Goal: Complete application form

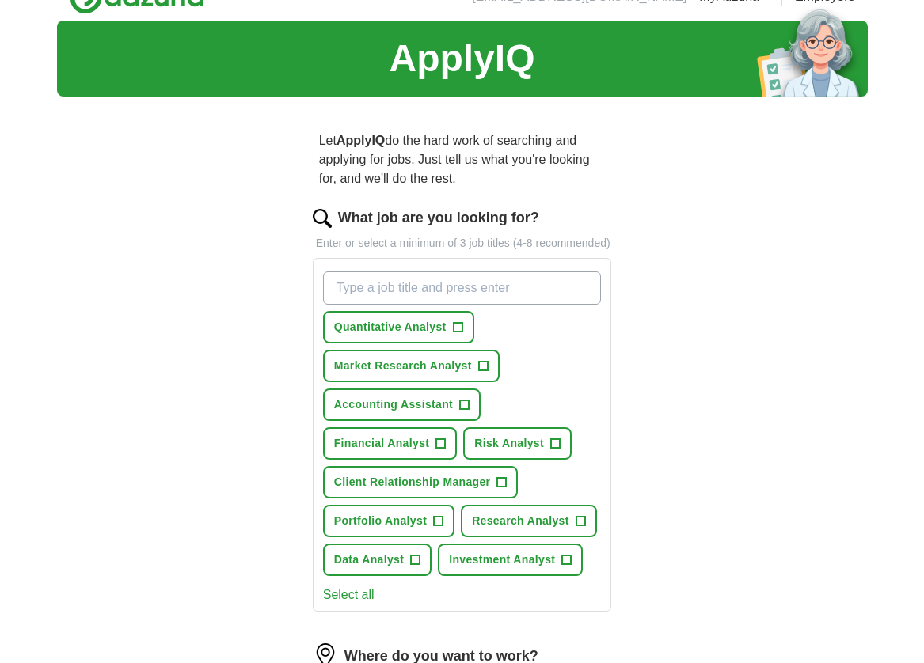
scroll to position [101, 0]
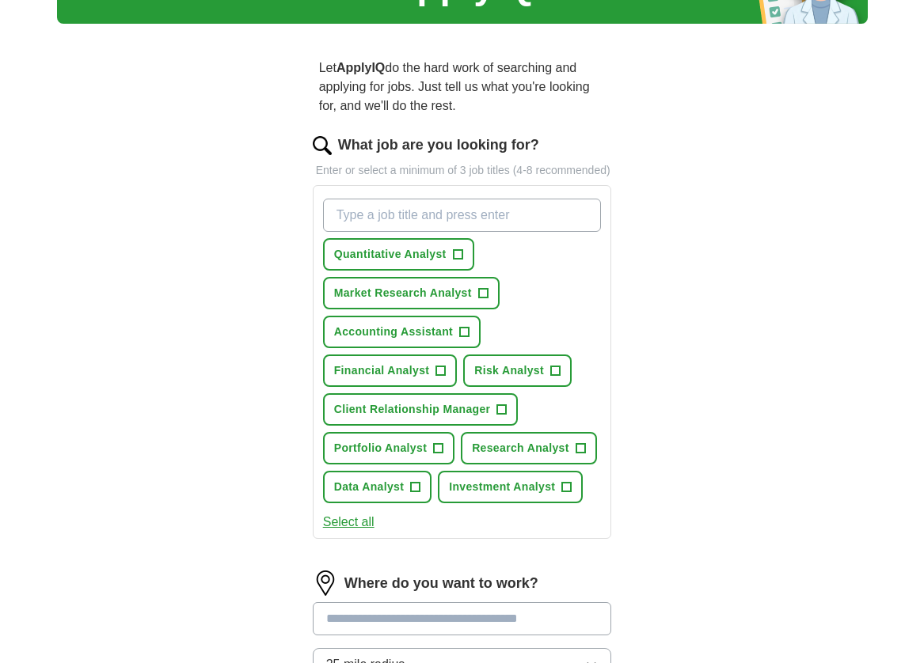
click at [466, 339] on span "+" at bounding box center [465, 332] width 10 height 13
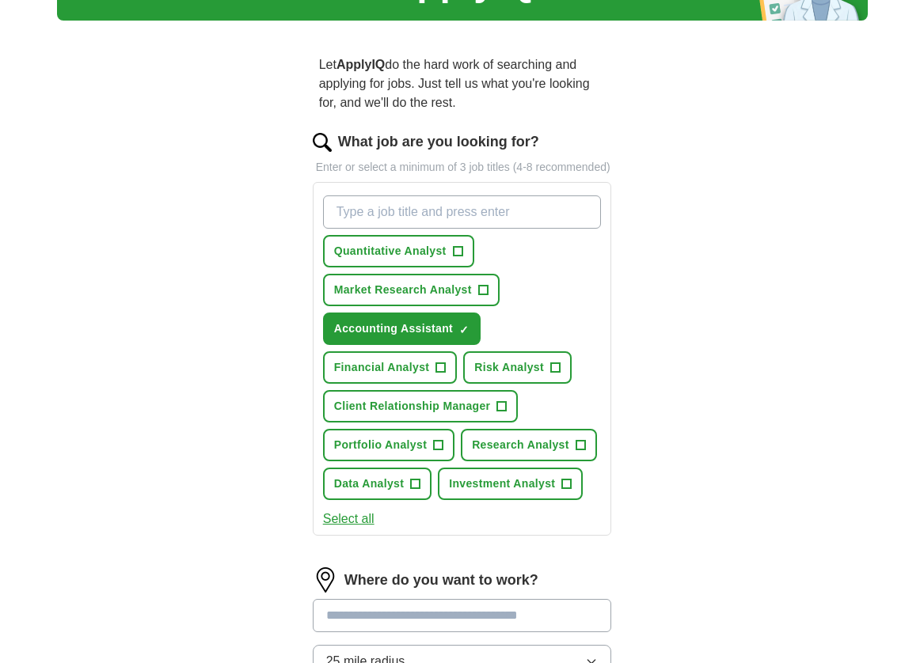
click at [488, 376] on span "Risk Analyst" at bounding box center [509, 367] width 70 height 17
click at [414, 376] on span "Financial Analyst" at bounding box center [382, 367] width 96 height 17
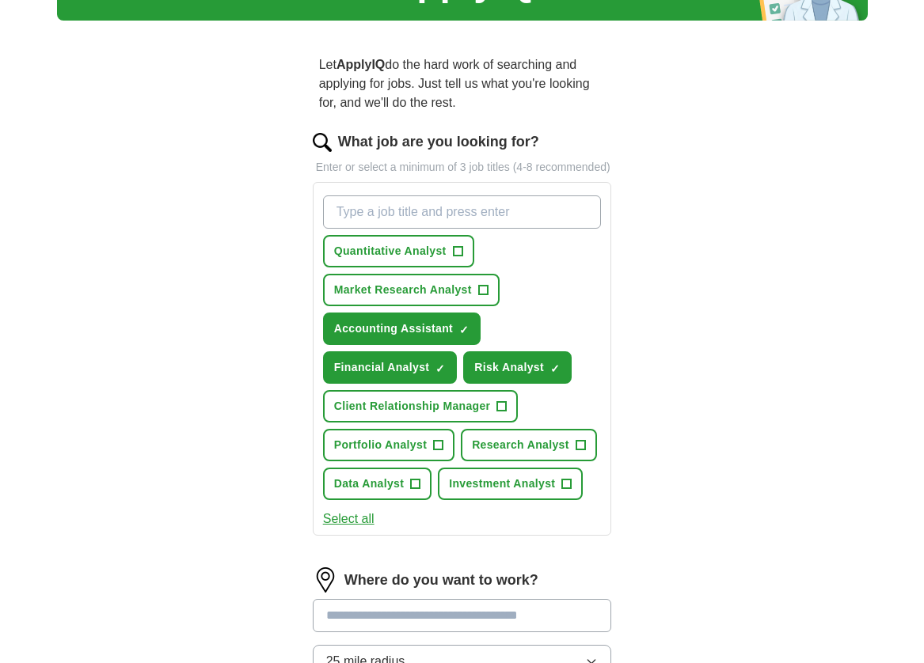
click at [531, 454] on span "Research Analyst" at bounding box center [520, 445] width 97 height 17
click at [423, 454] on span "Portfolio Analyst" at bounding box center [380, 445] width 93 height 17
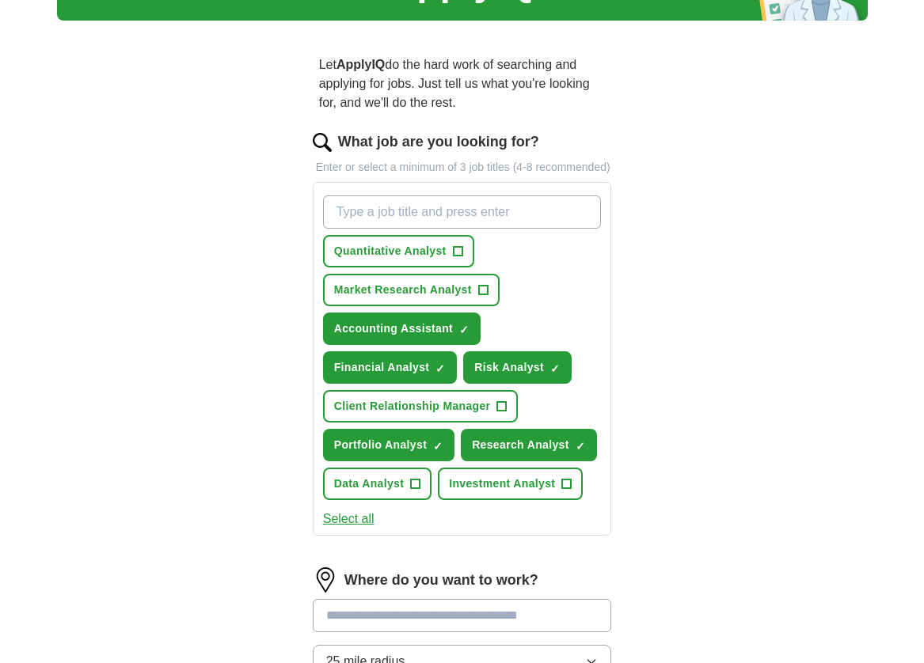
click at [409, 500] on button "Data Analyst +" at bounding box center [377, 484] width 109 height 32
click at [428, 500] on button "Data Analyst ✓ ×" at bounding box center [377, 484] width 109 height 32
click at [474, 229] on input "What job are you looking for?" at bounding box center [462, 212] width 279 height 33
type input "asociate"
click at [0, 0] on span "×" at bounding box center [0, 0] width 0 height 0
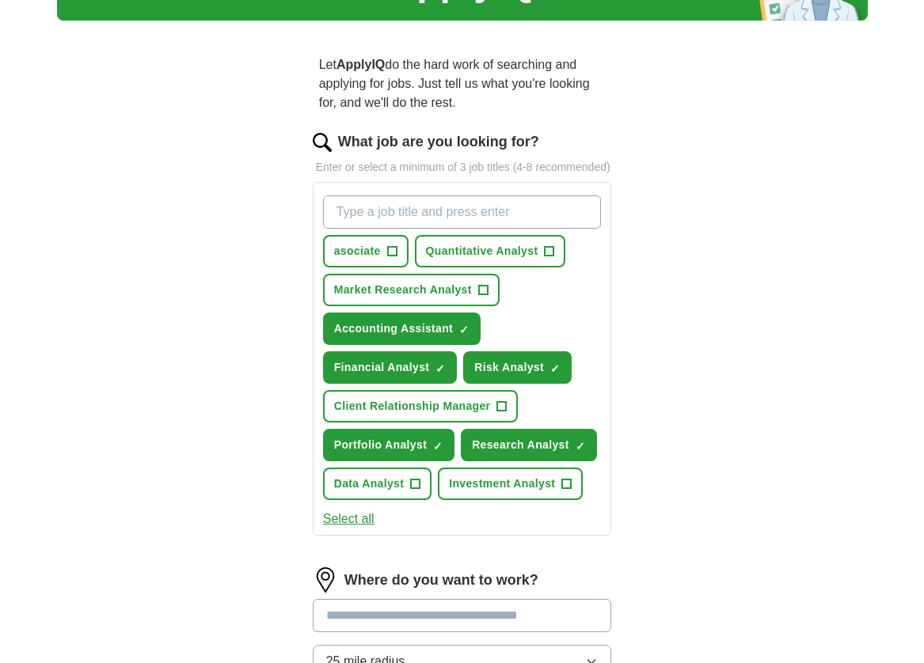
click at [428, 229] on input "What job are you looking for?" at bounding box center [462, 212] width 279 height 33
paste input "associate"
type input "associate"
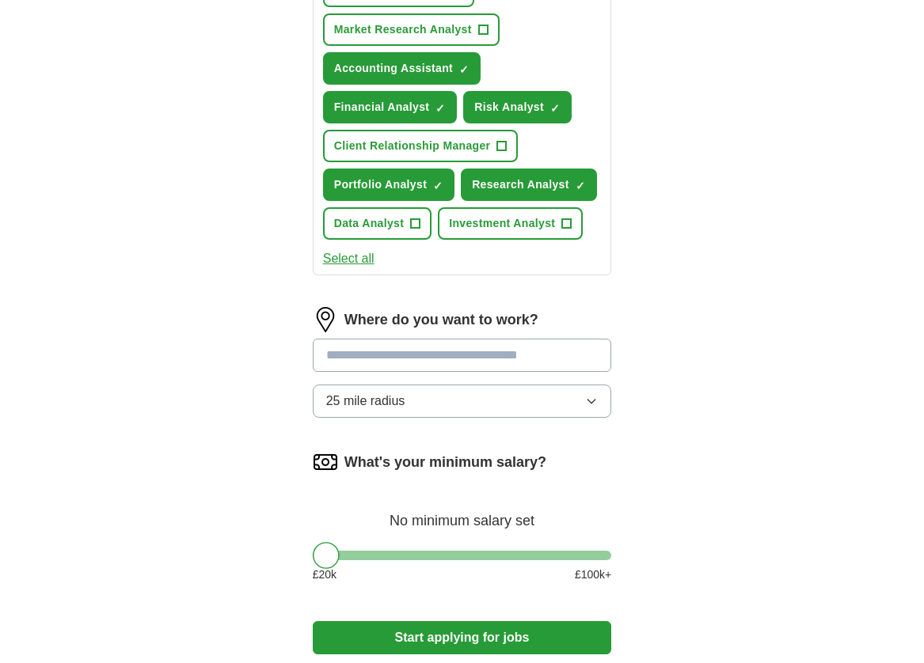
scroll to position [467, 0]
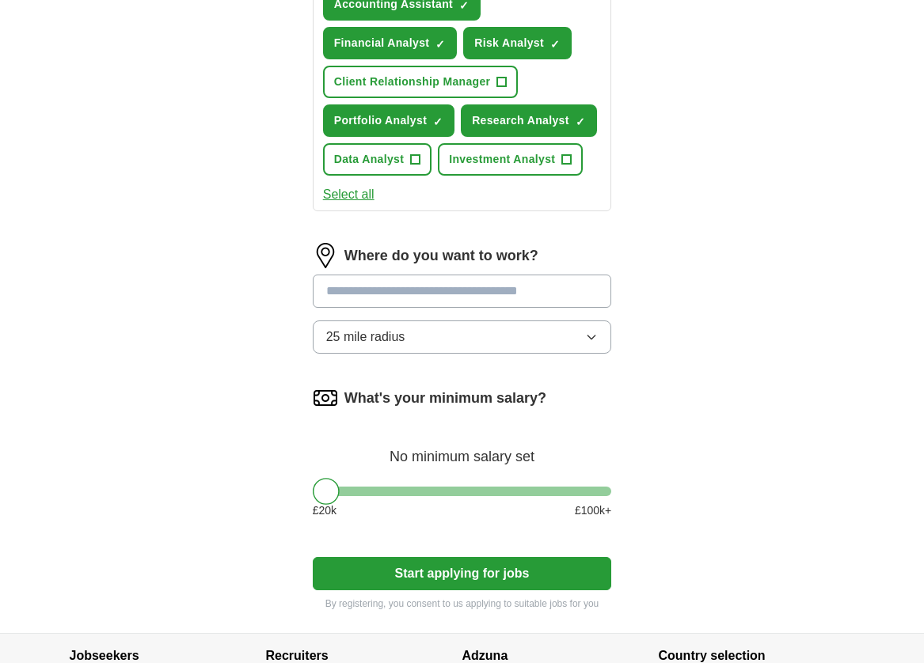
click at [405, 308] on input at bounding box center [462, 291] width 299 height 33
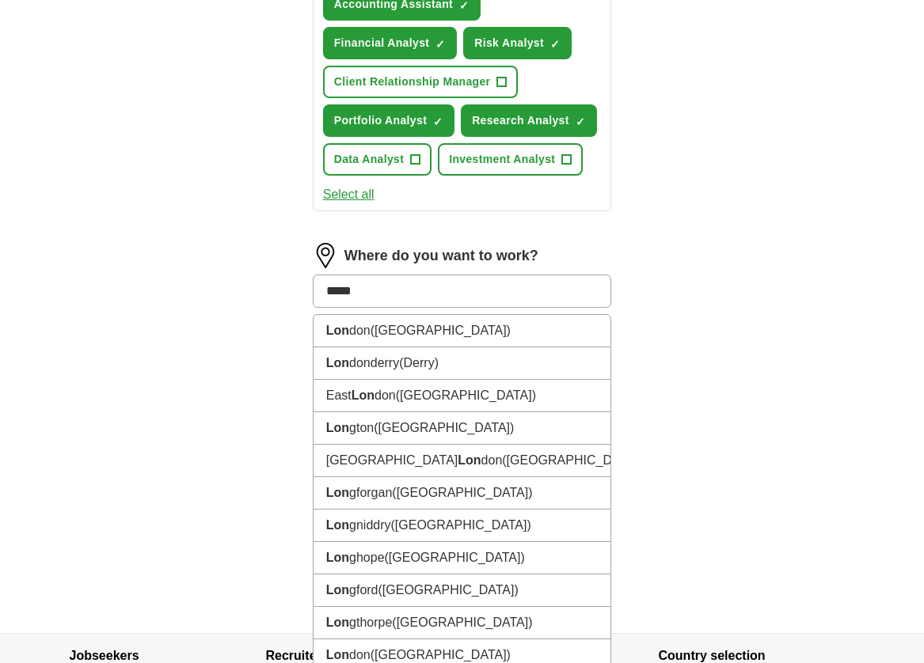
type input "******"
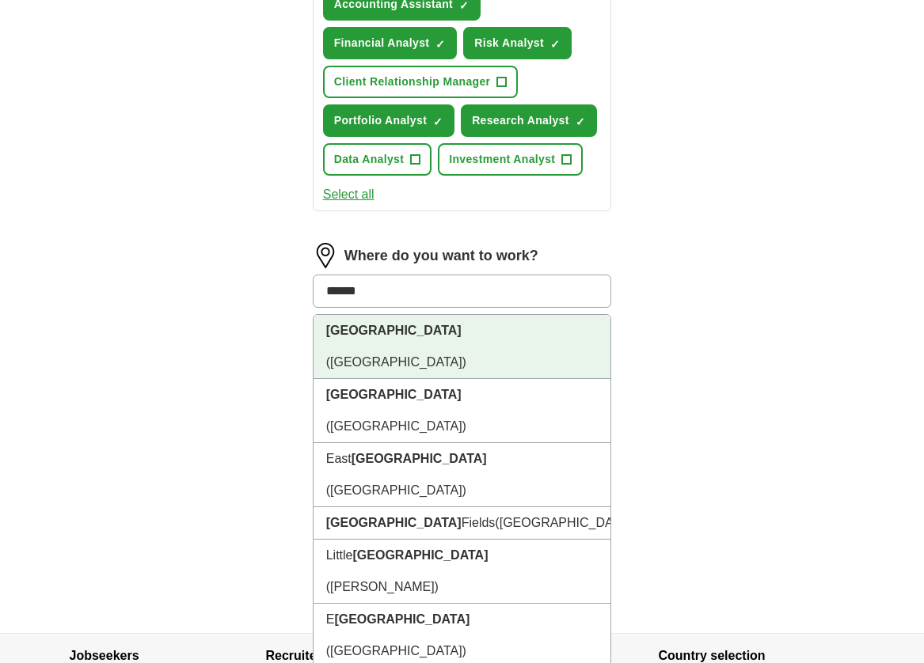
click at [388, 357] on li "London (UK)" at bounding box center [463, 347] width 298 height 64
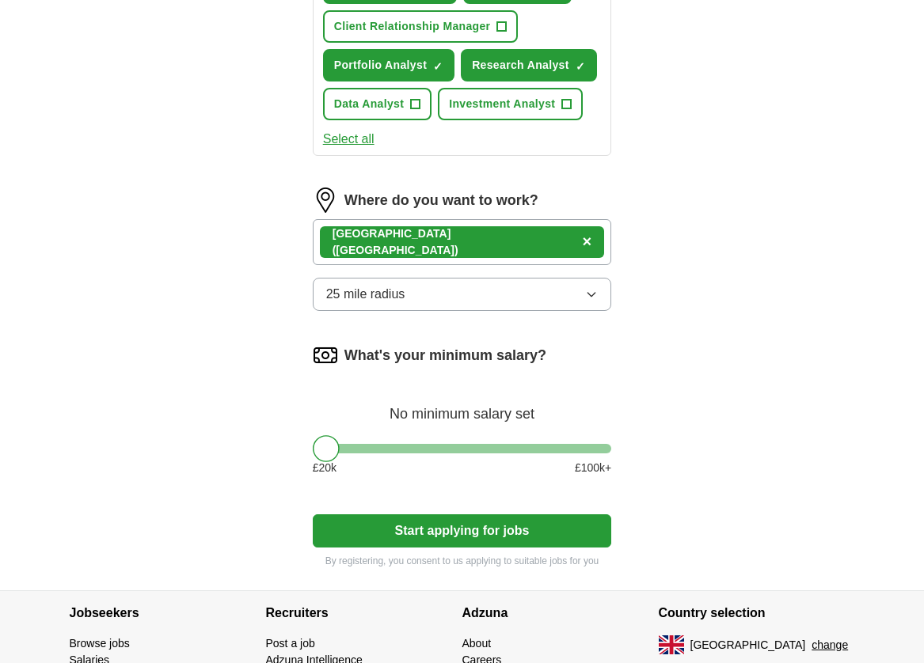
scroll to position [526, 0]
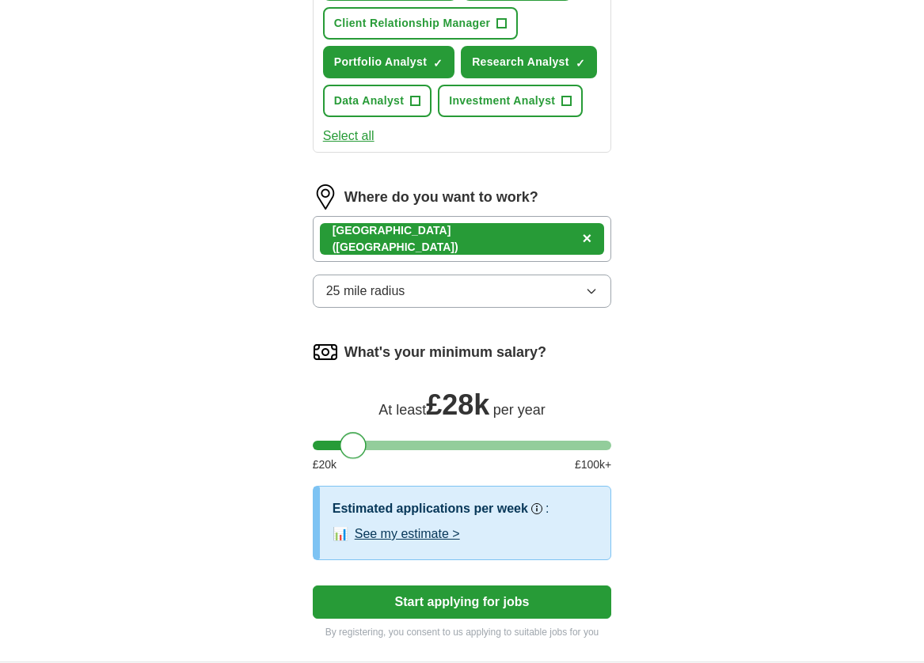
drag, startPoint x: 324, startPoint y: 462, endPoint x: 352, endPoint y: 461, distance: 27.8
click at [352, 459] on div at bounding box center [353, 445] width 27 height 27
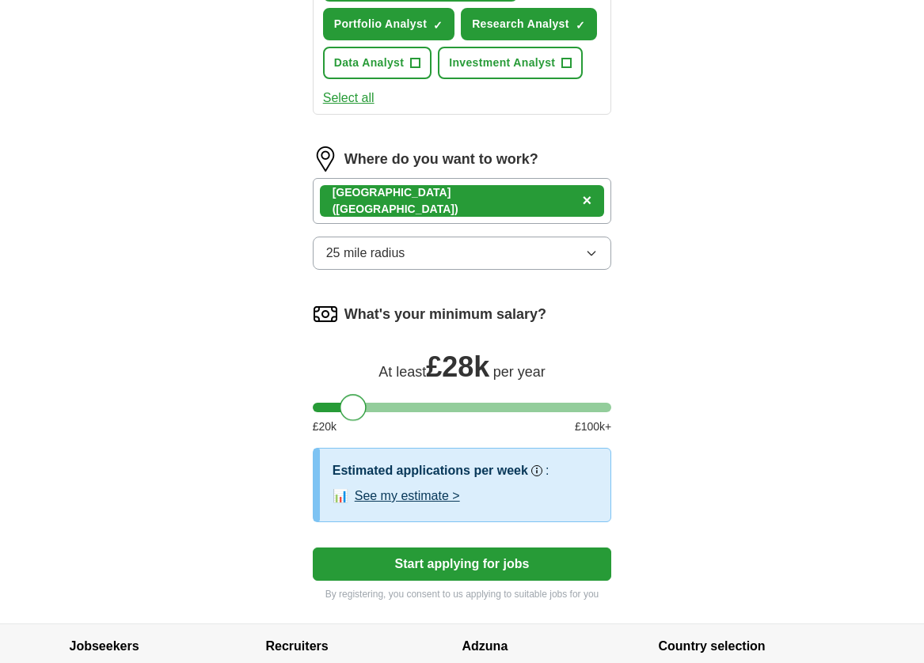
scroll to position [582, 0]
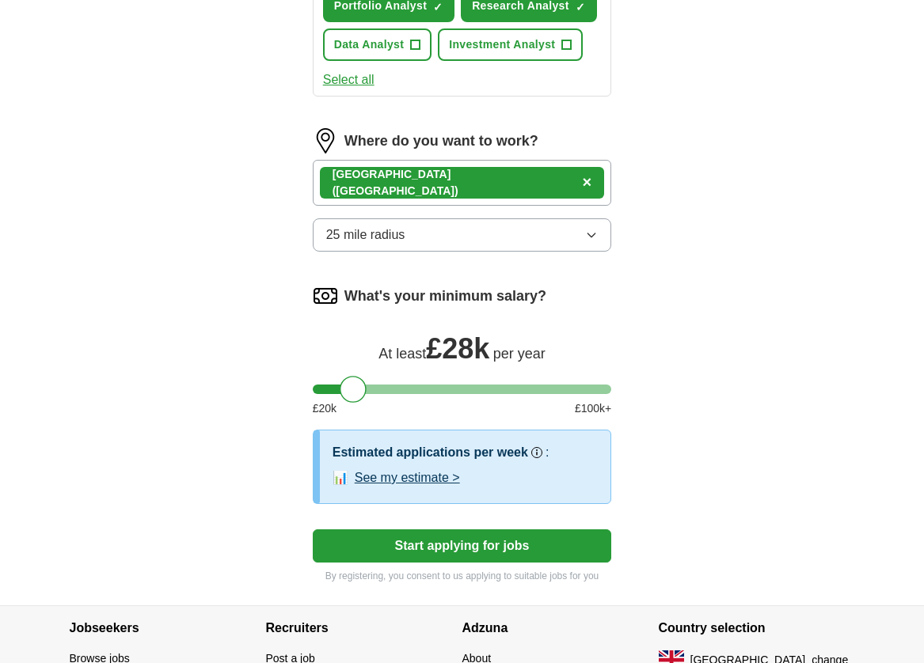
click at [411, 488] on button "See my estimate >" at bounding box center [407, 478] width 105 height 19
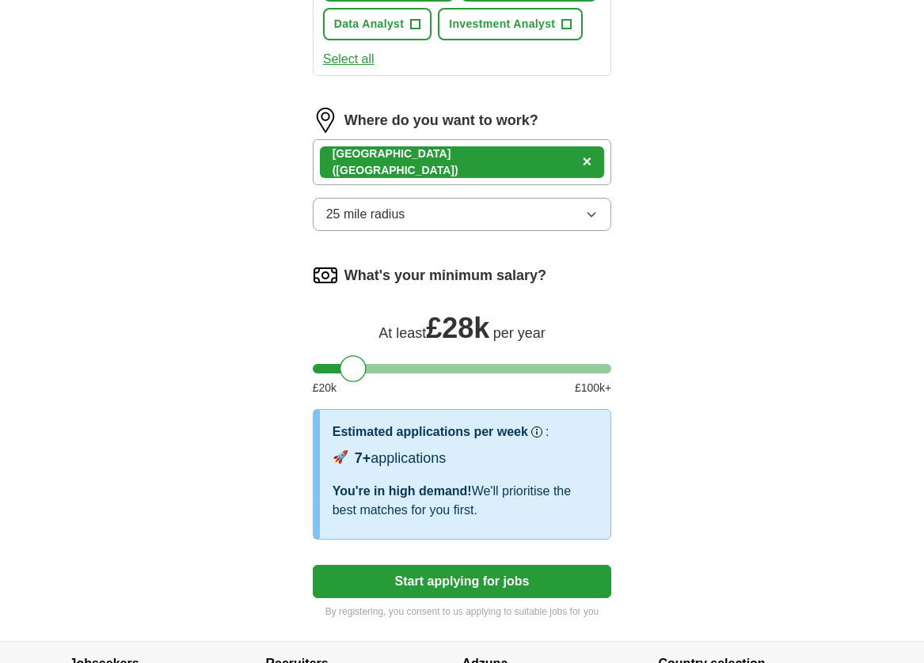
scroll to position [717, 0]
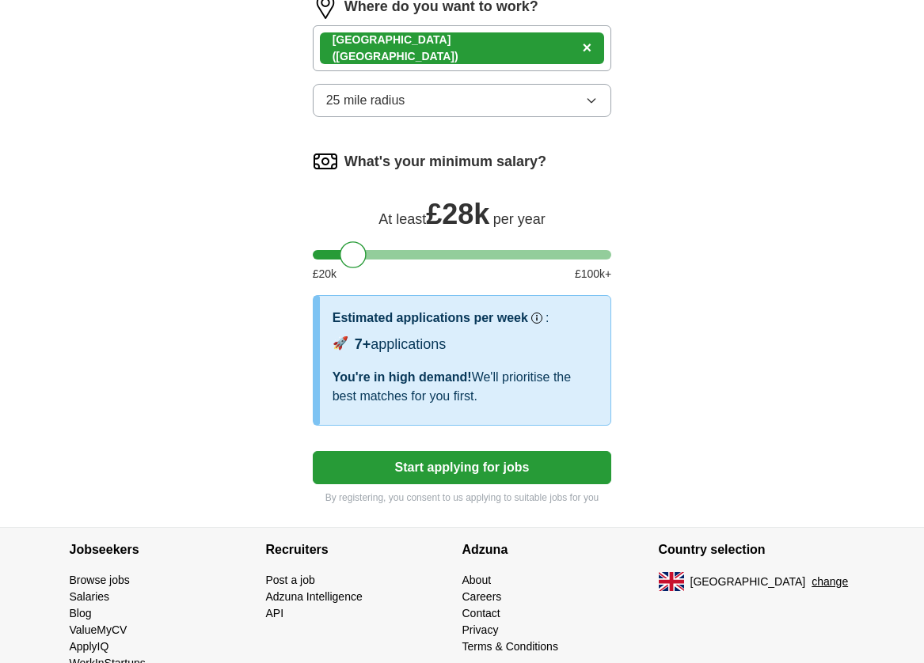
click at [571, 485] on button "Start applying for jobs" at bounding box center [462, 467] width 299 height 33
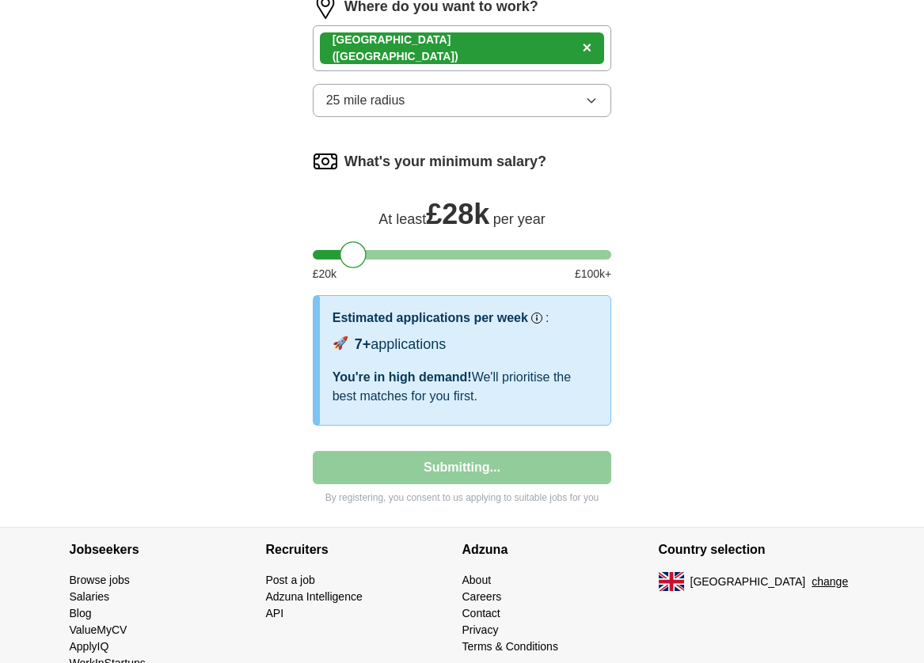
select select "**"
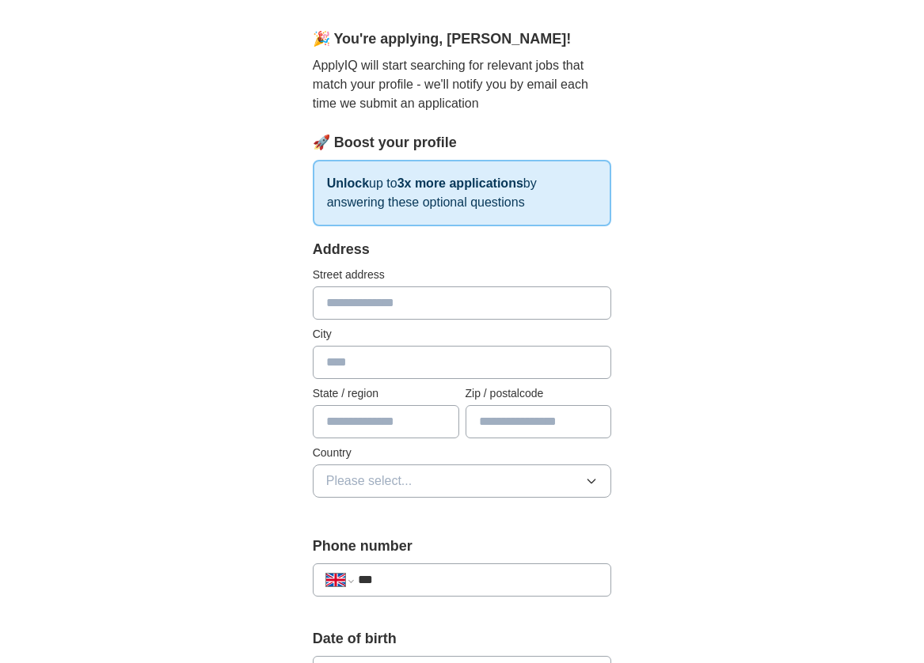
scroll to position [231, 0]
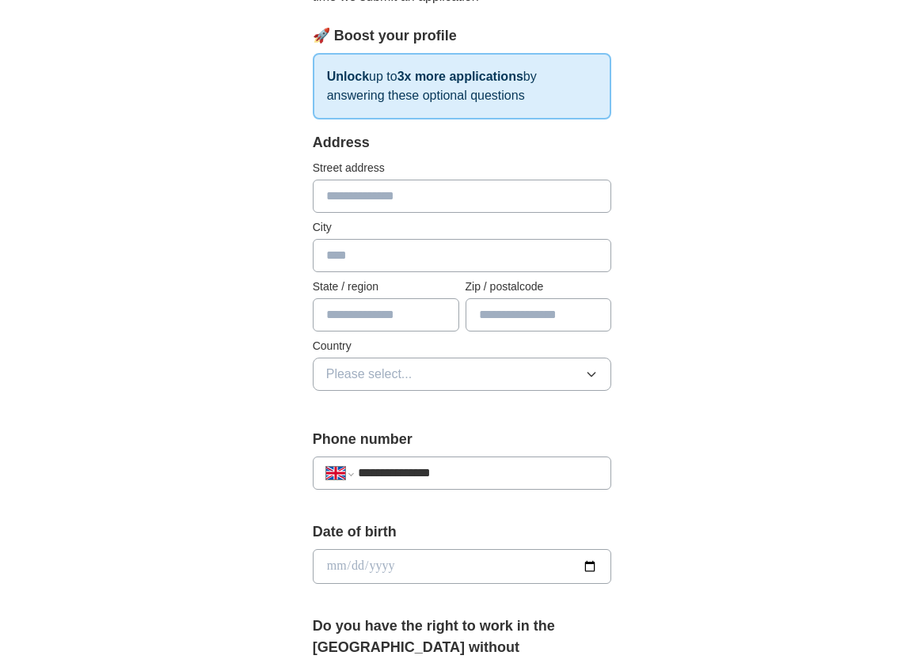
type input "**********"
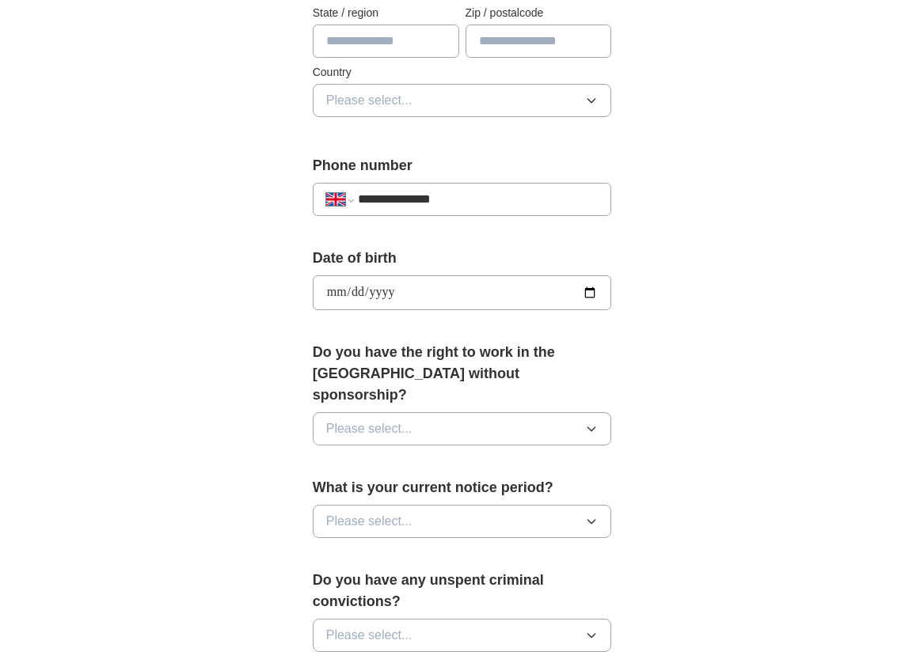
type input "**********"
click at [492, 412] on button "Please select..." at bounding box center [462, 428] width 299 height 33
click at [479, 450] on li "Yes" at bounding box center [463, 466] width 298 height 32
click at [464, 511] on button "Please select..." at bounding box center [462, 521] width 299 height 33
click at [458, 542] on li "None" at bounding box center [463, 558] width 298 height 32
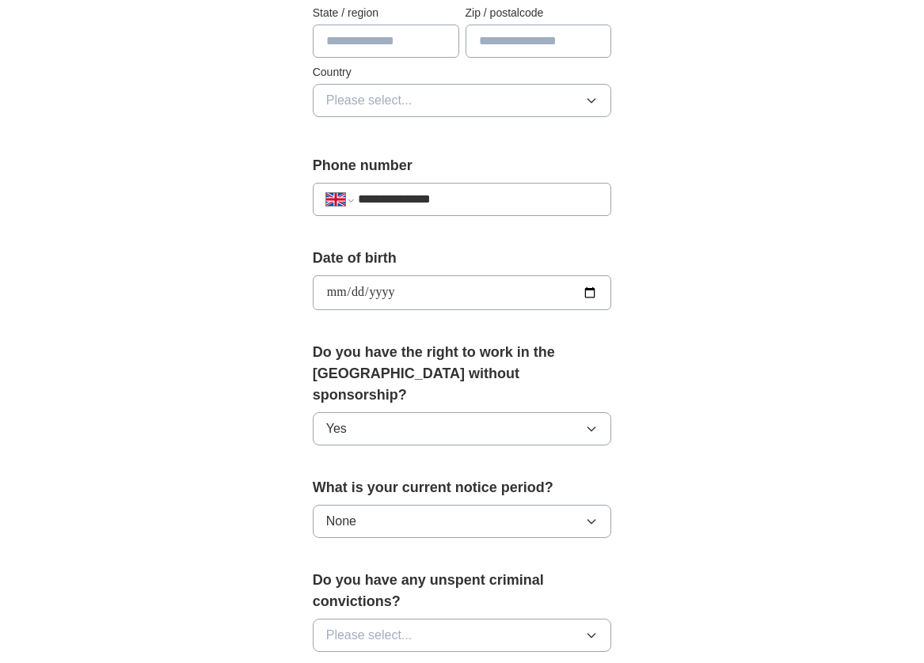
click at [428, 619] on button "Please select..." at bounding box center [462, 635] width 299 height 33
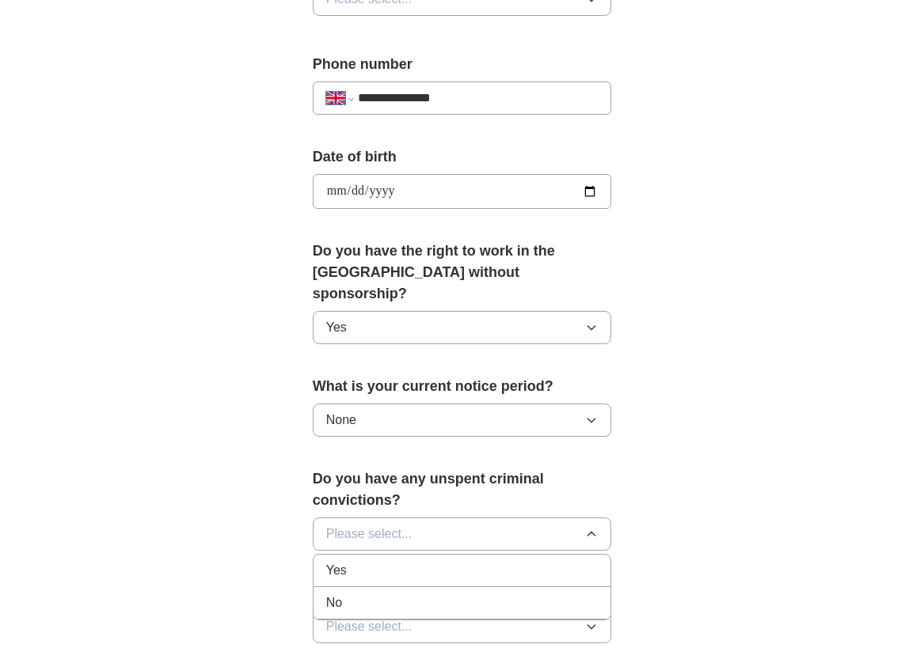
scroll to position [659, 0]
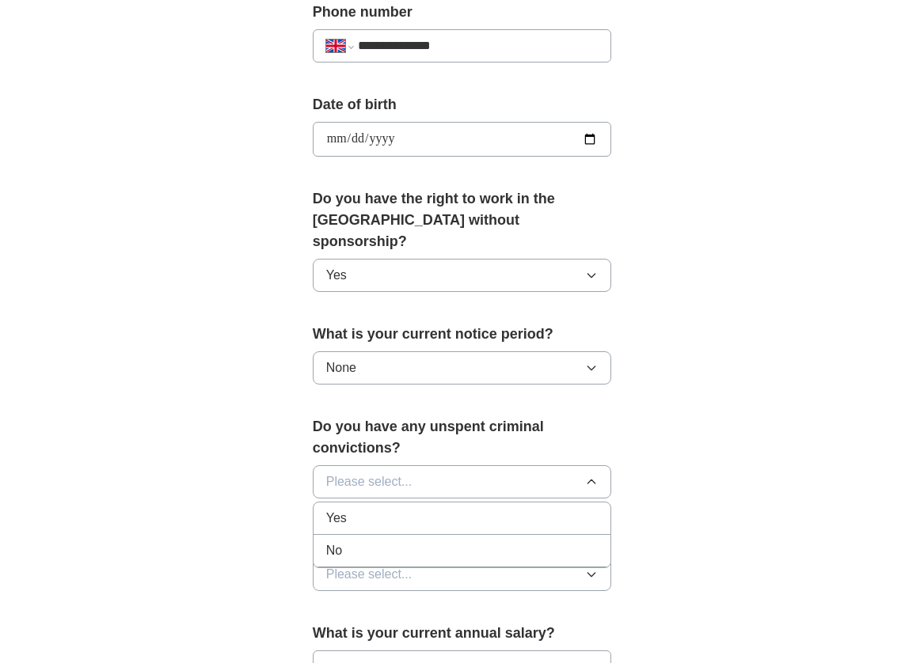
click at [436, 542] on div "No" at bounding box center [462, 551] width 272 height 19
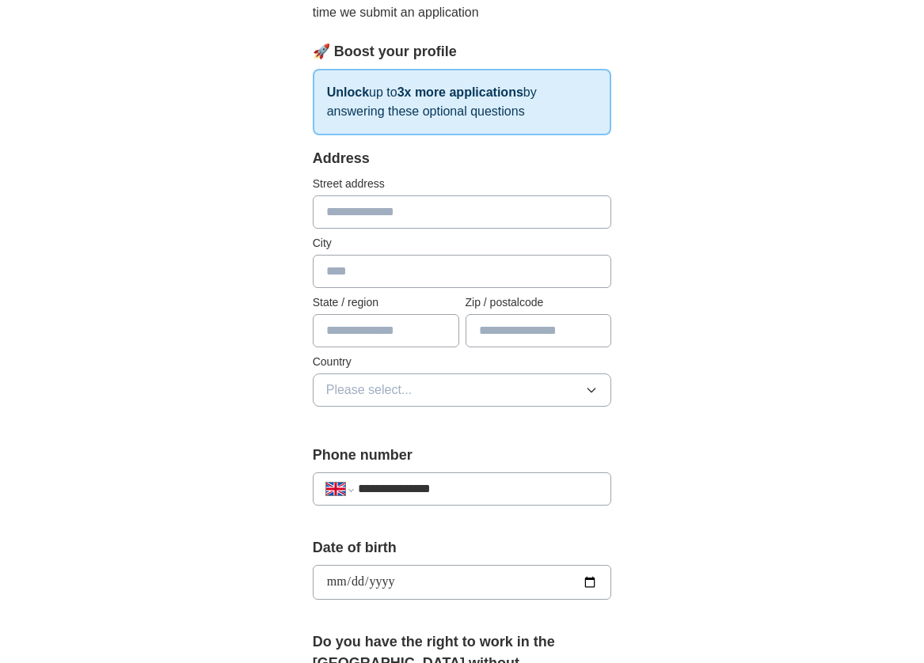
scroll to position [188, 0]
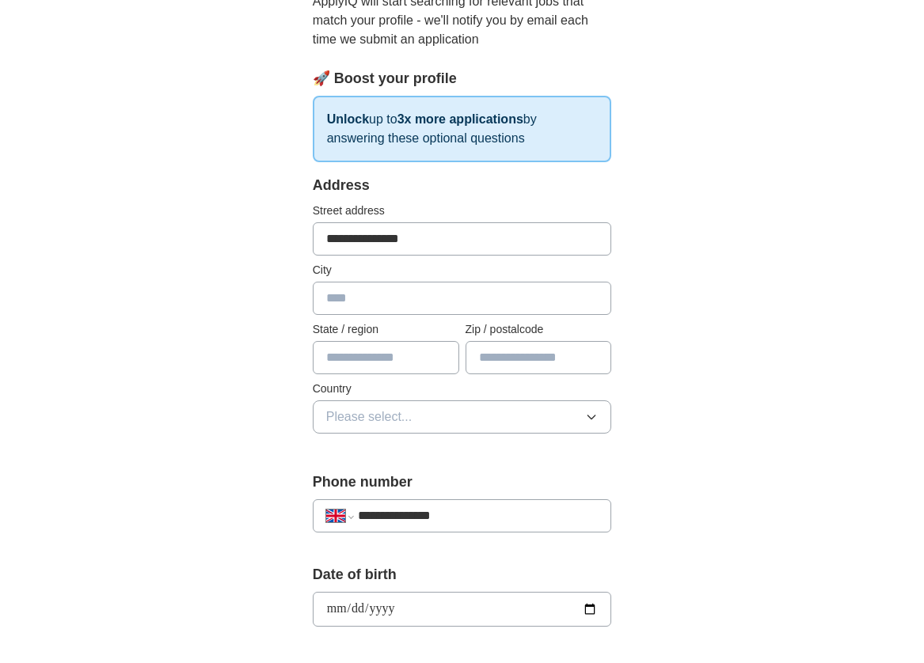
type input "**********"
type input "******"
type input "*******"
click at [383, 405] on button "Please select..." at bounding box center [462, 417] width 299 height 33
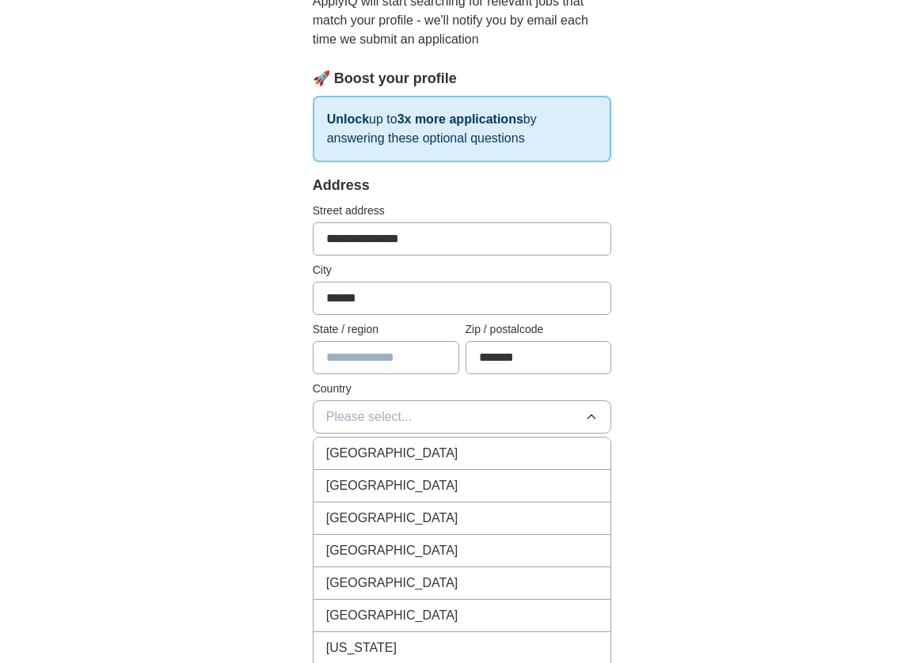
click at [376, 448] on span "[GEOGRAPHIC_DATA]" at bounding box center [392, 453] width 132 height 19
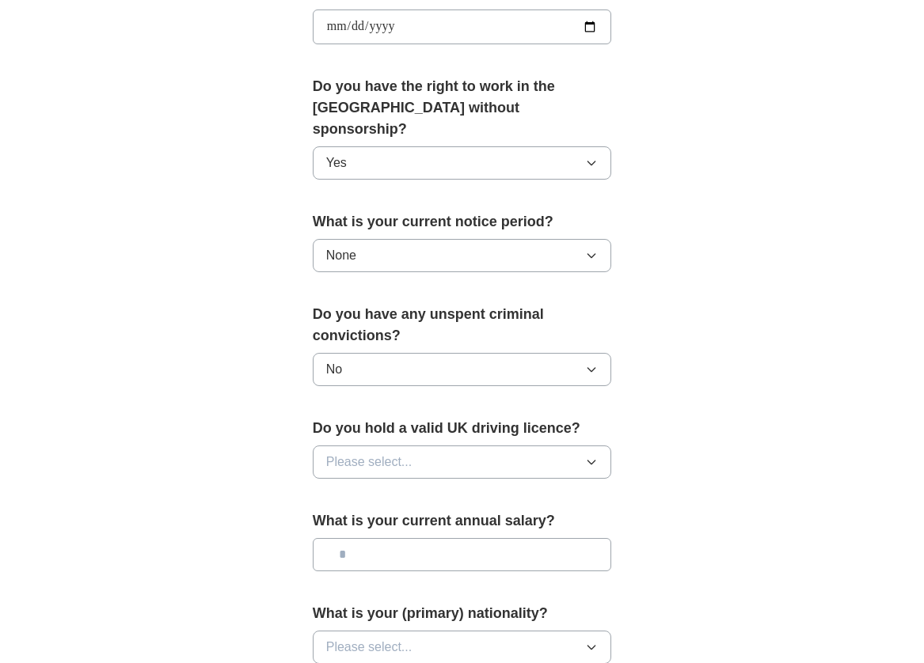
scroll to position [868, 0]
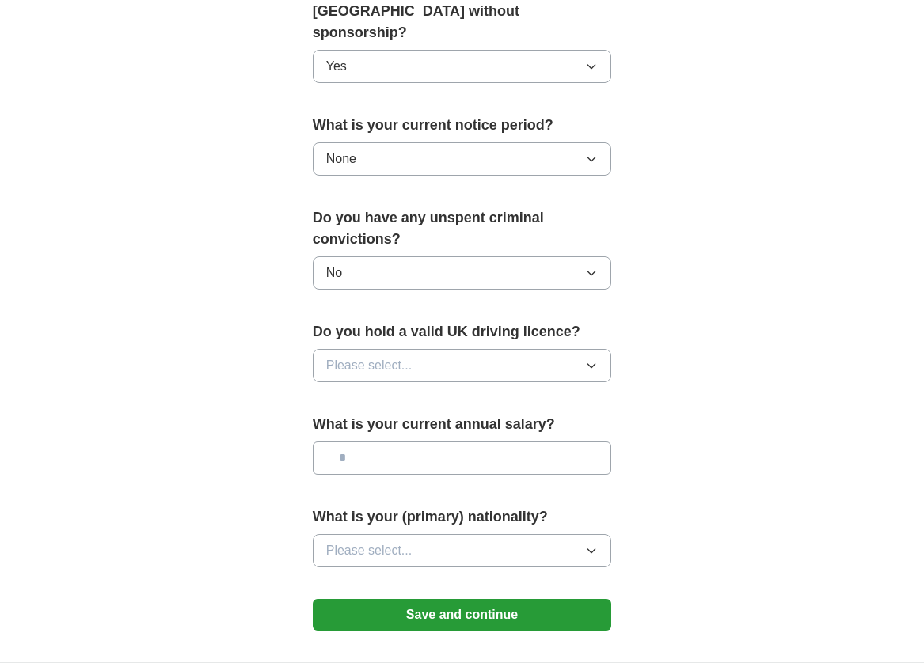
click at [469, 349] on button "Please select..." at bounding box center [462, 365] width 299 height 33
click at [422, 419] on li "No" at bounding box center [463, 435] width 298 height 32
click at [410, 443] on input "text" at bounding box center [462, 458] width 299 height 33
click at [410, 446] on input "text" at bounding box center [462, 458] width 299 height 33
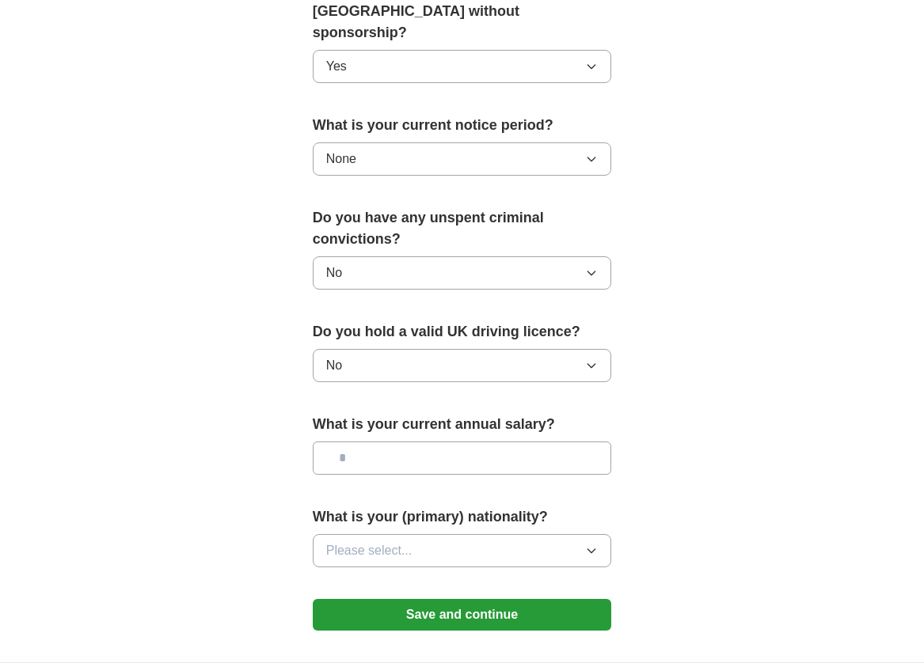
click at [410, 446] on input "text" at bounding box center [462, 458] width 299 height 33
click at [432, 534] on button "Please select..." at bounding box center [462, 550] width 299 height 33
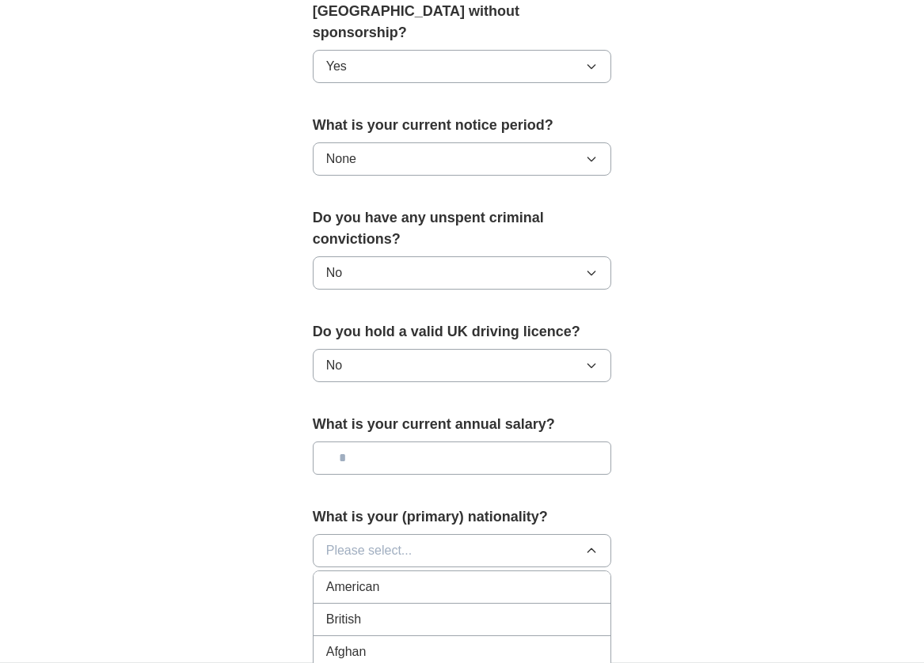
click at [432, 534] on button "Please select..." at bounding box center [462, 550] width 299 height 33
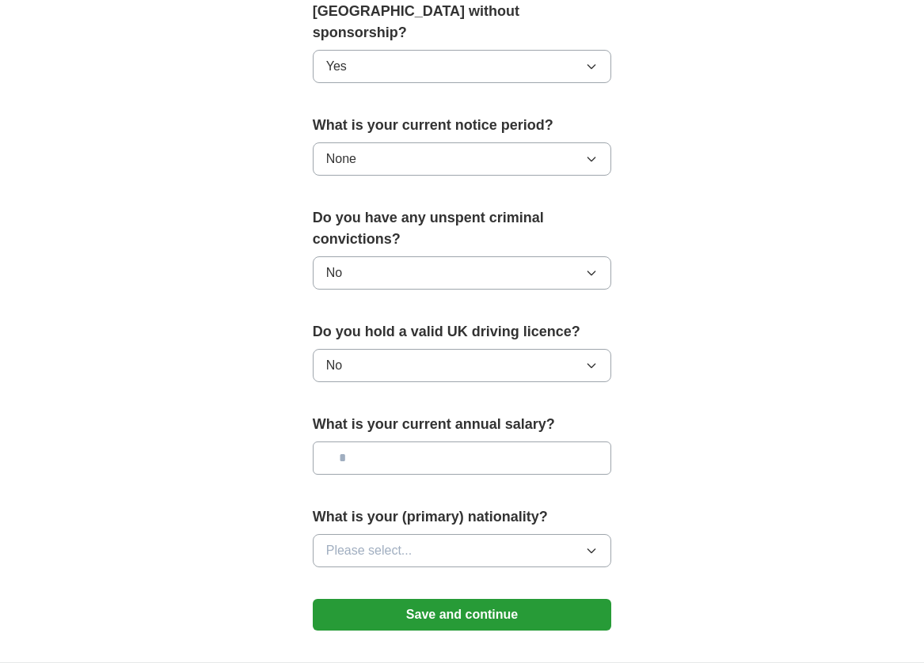
click at [393, 542] on span "Please select..." at bounding box center [369, 551] width 86 height 19
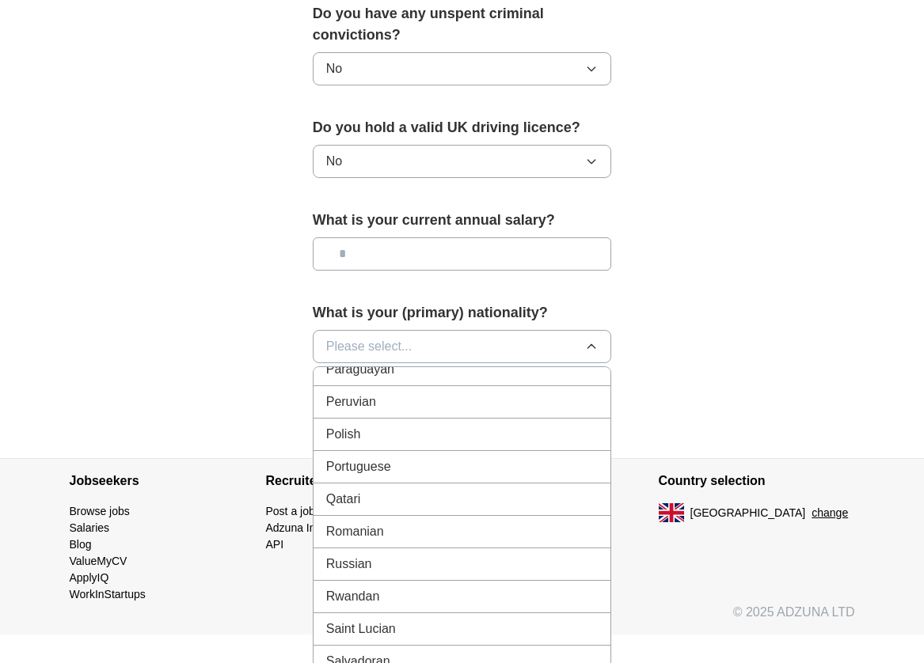
scroll to position [4427, 0]
click at [466, 654] on div "Russian" at bounding box center [462, 663] width 272 height 19
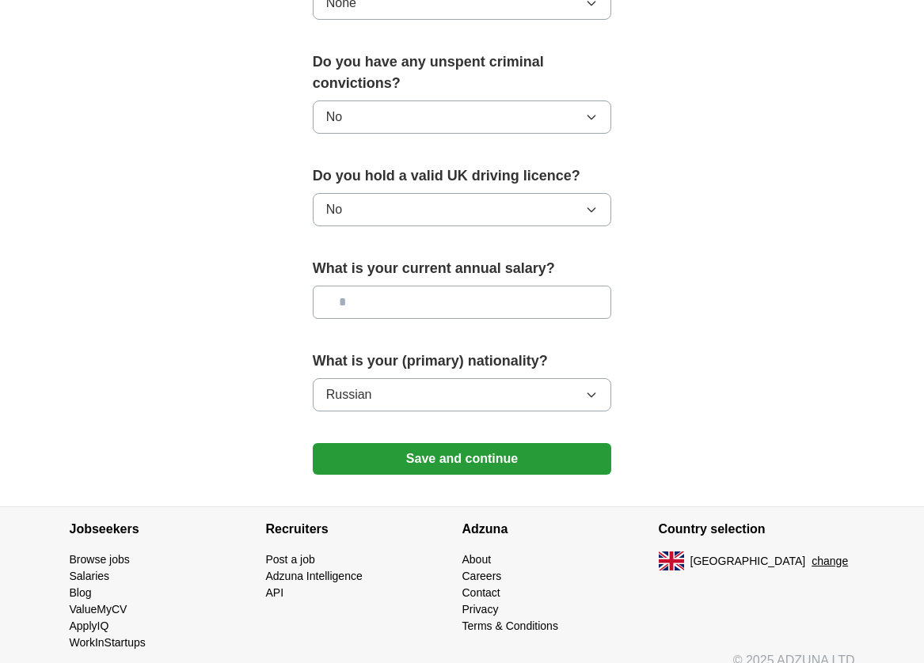
click at [502, 443] on button "Save and continue" at bounding box center [462, 459] width 299 height 32
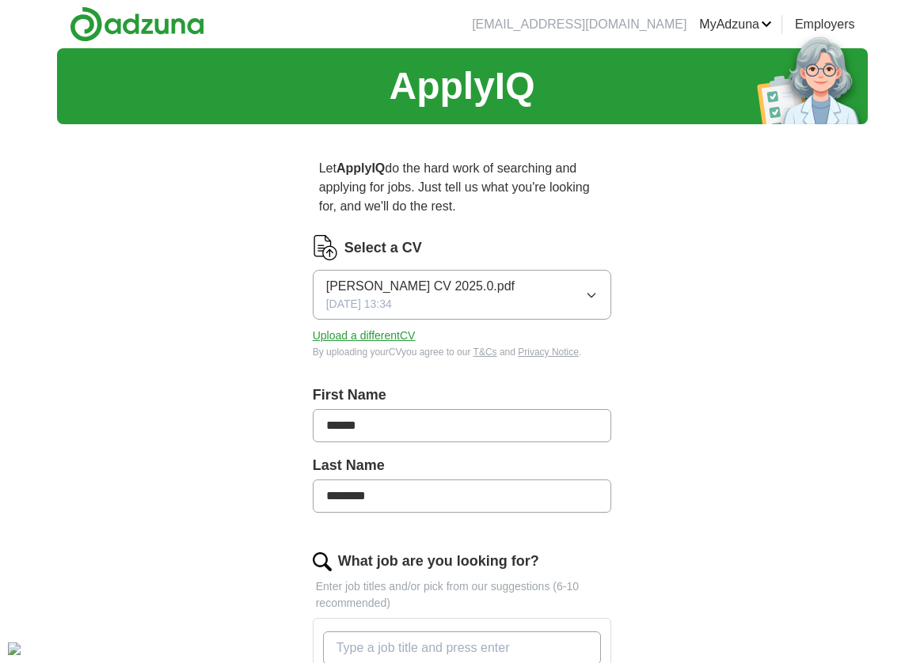
click at [546, 312] on button "[PERSON_NAME] CV 2025.0.pdf [DATE] 13:34" at bounding box center [462, 295] width 299 height 50
click at [669, 282] on div "ApplyIQ Let ApplyIQ do the hard work of searching and applying for jobs. Just t…" at bounding box center [462, 628] width 811 height 1160
click at [388, 338] on button "Upload a different CV" at bounding box center [364, 336] width 103 height 17
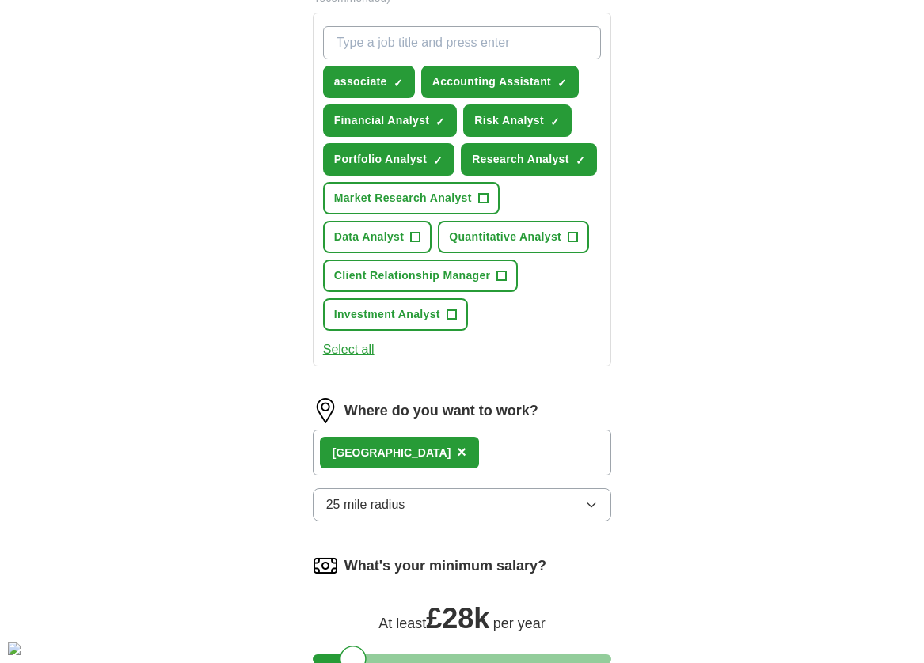
scroll to position [952, 0]
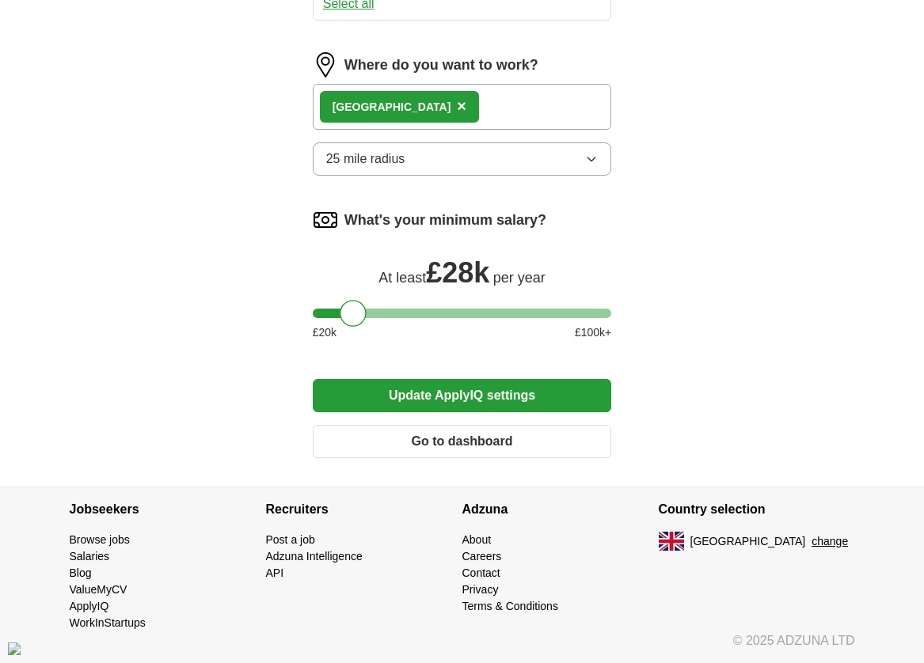
click at [543, 393] on button "Update ApplyIQ settings" at bounding box center [462, 395] width 299 height 33
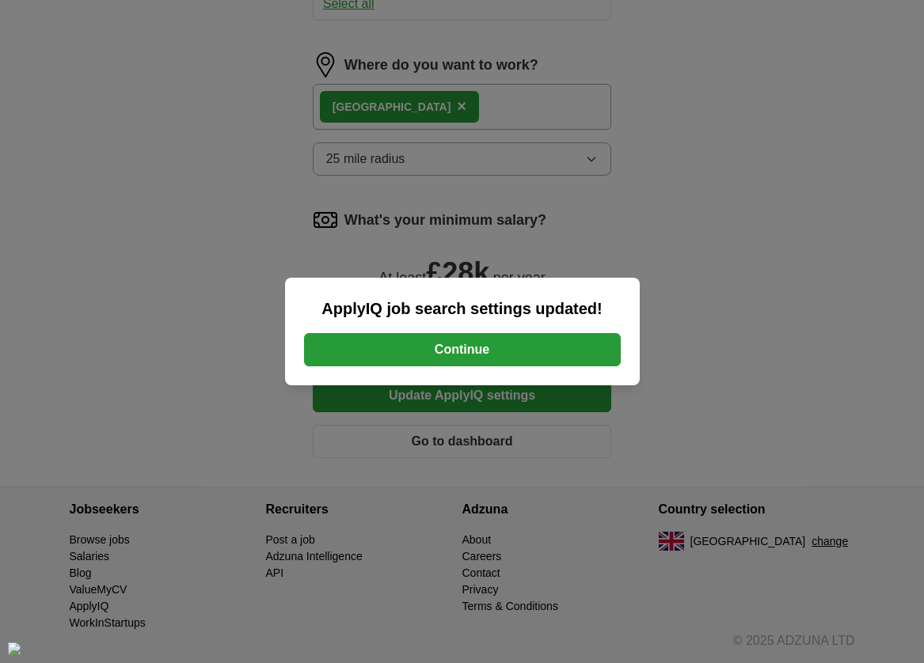
click at [553, 350] on button "Continue" at bounding box center [462, 349] width 317 height 33
